Goal: Go to known website: Access a specific website the user already knows

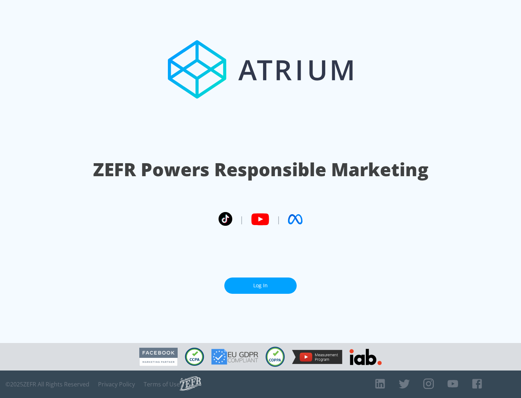
click at [260, 282] on link "Log In" at bounding box center [260, 285] width 72 height 16
